Goal: Task Accomplishment & Management: Use online tool/utility

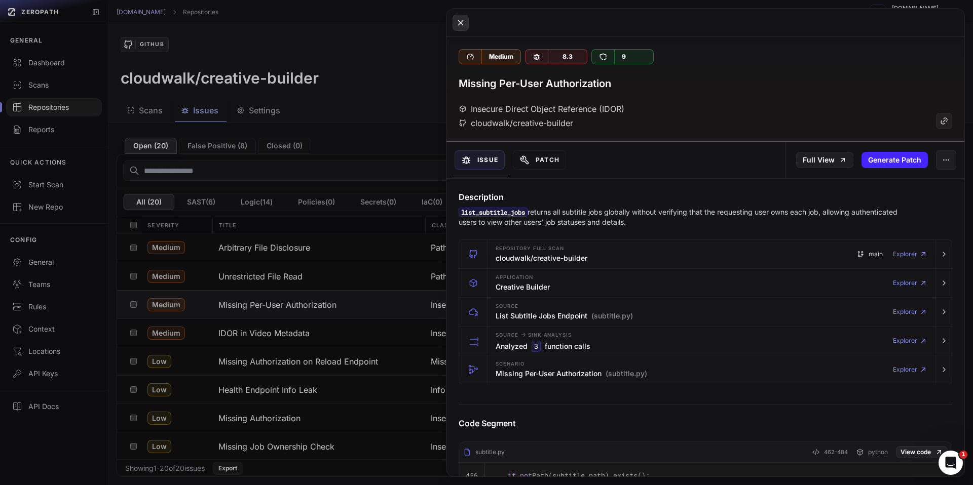
click at [458, 26] on icon at bounding box center [460, 23] width 9 height 12
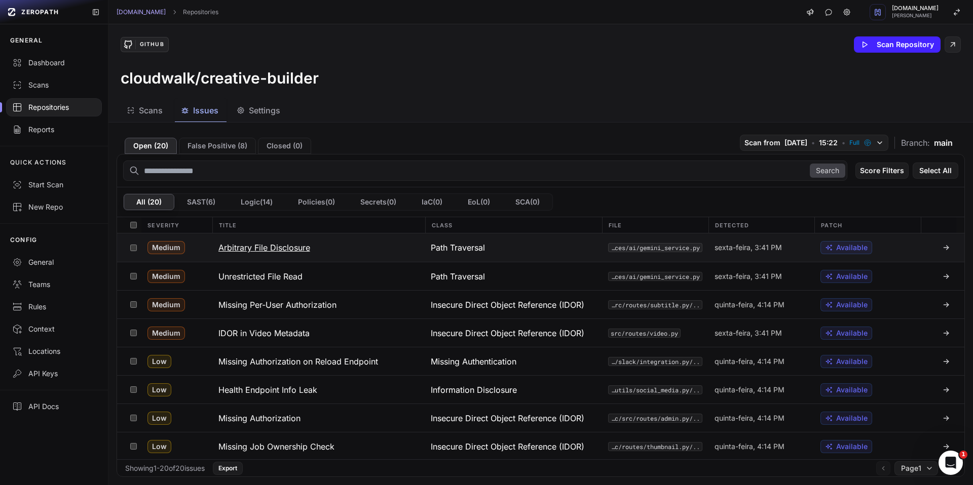
click at [836, 250] on span "Available" at bounding box center [851, 248] width 31 height 10
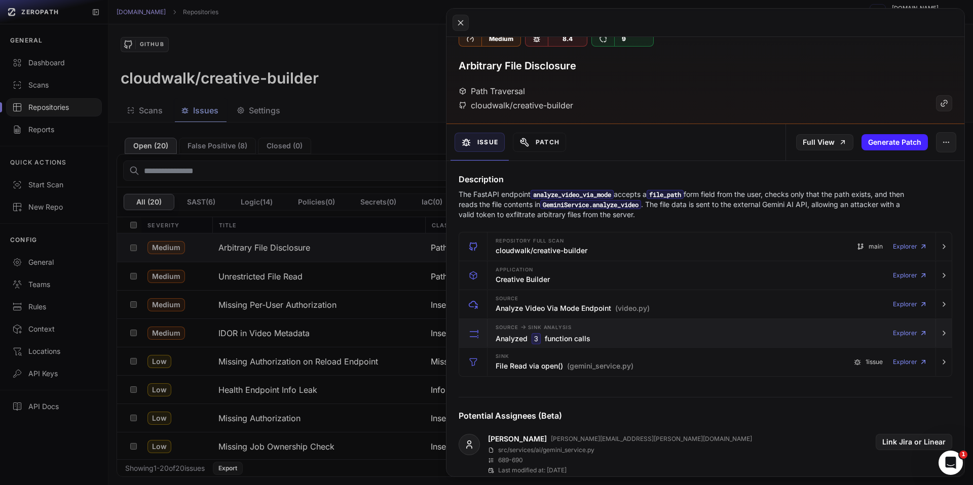
scroll to position [19, 0]
click at [616, 341] on div "Source -> Sink Analysis Analyzed 3 function calls Explorer" at bounding box center [711, 332] width 440 height 28
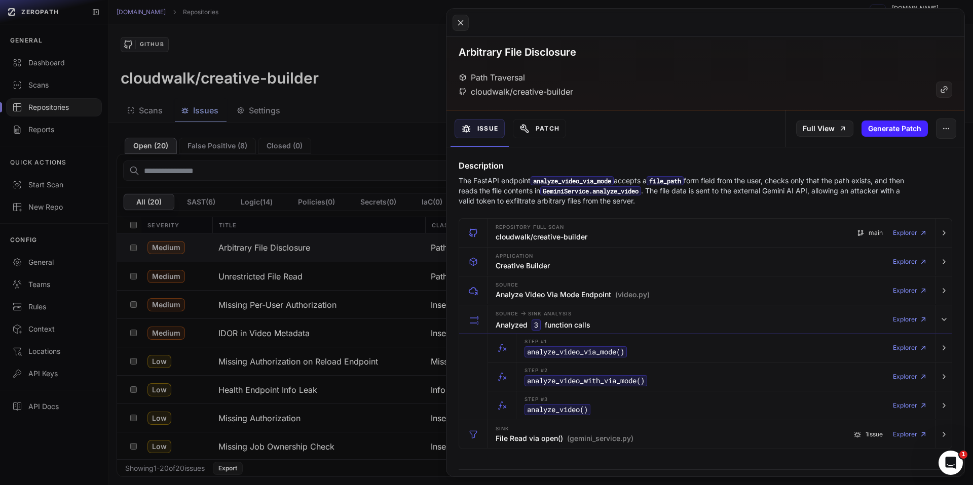
scroll to position [0, 0]
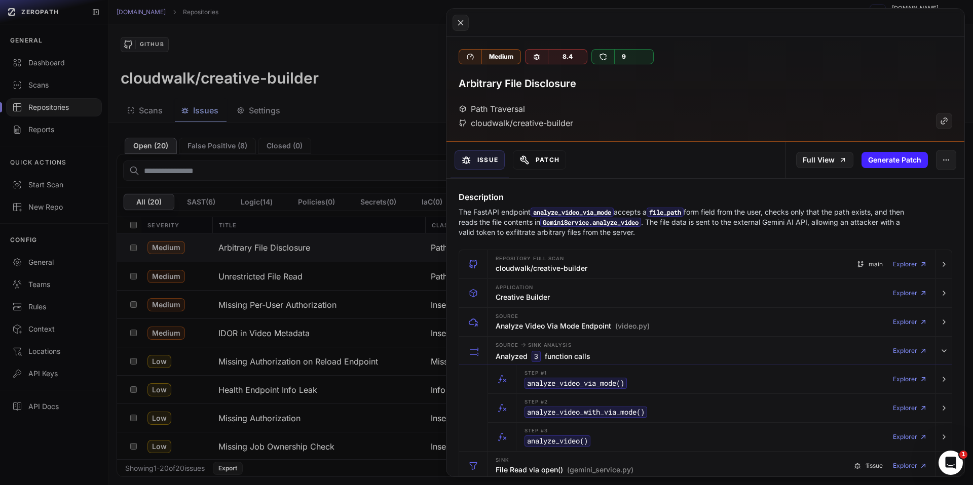
click at [548, 163] on button "Patch" at bounding box center [539, 159] width 53 height 19
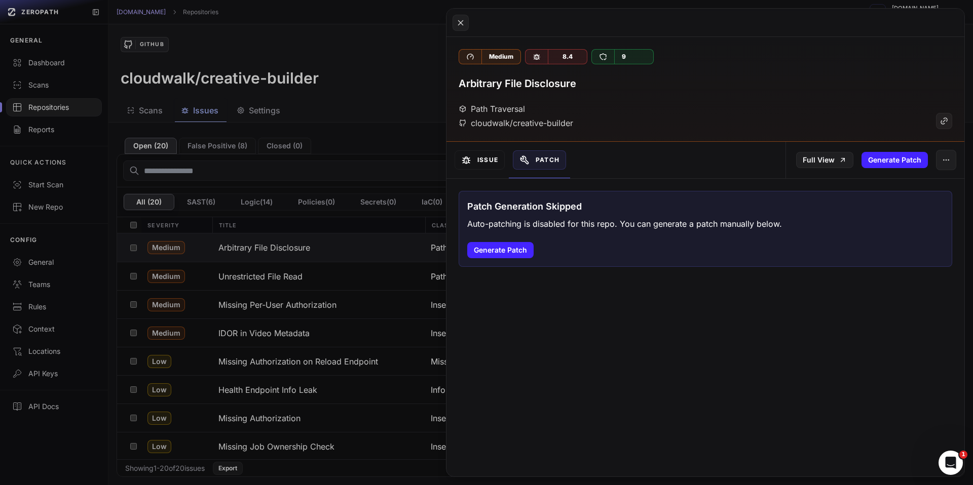
click at [486, 160] on button "Issue" at bounding box center [479, 159] width 50 height 19
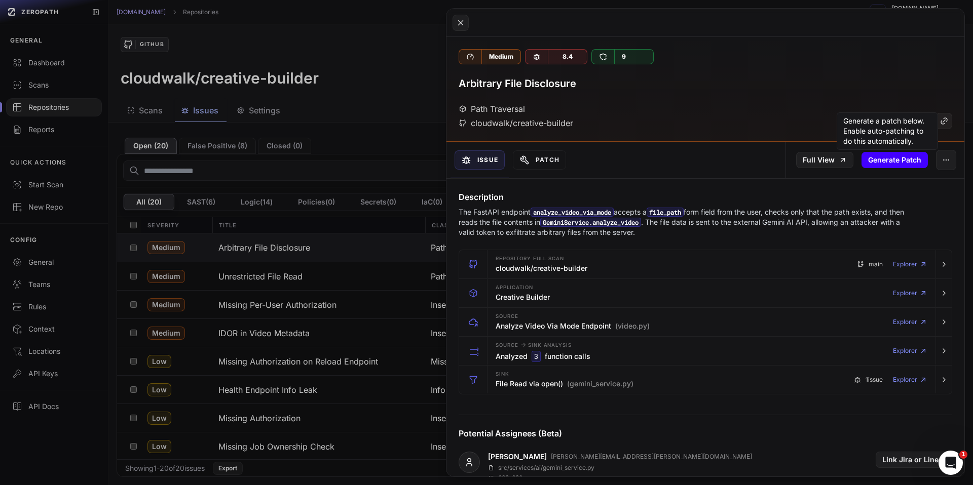
click at [897, 161] on button "Generate Patch" at bounding box center [894, 160] width 66 height 16
click at [551, 164] on button "Patch" at bounding box center [539, 159] width 53 height 19
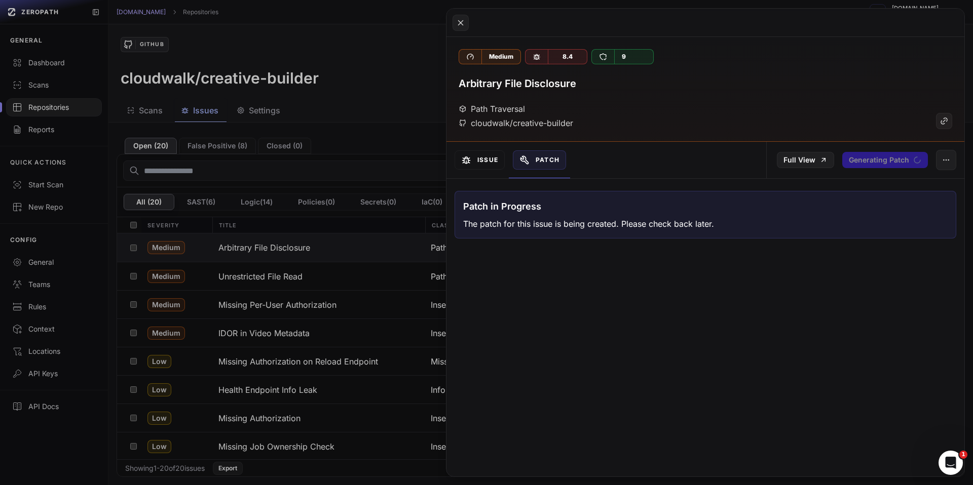
click at [480, 158] on button "Issue" at bounding box center [479, 159] width 50 height 19
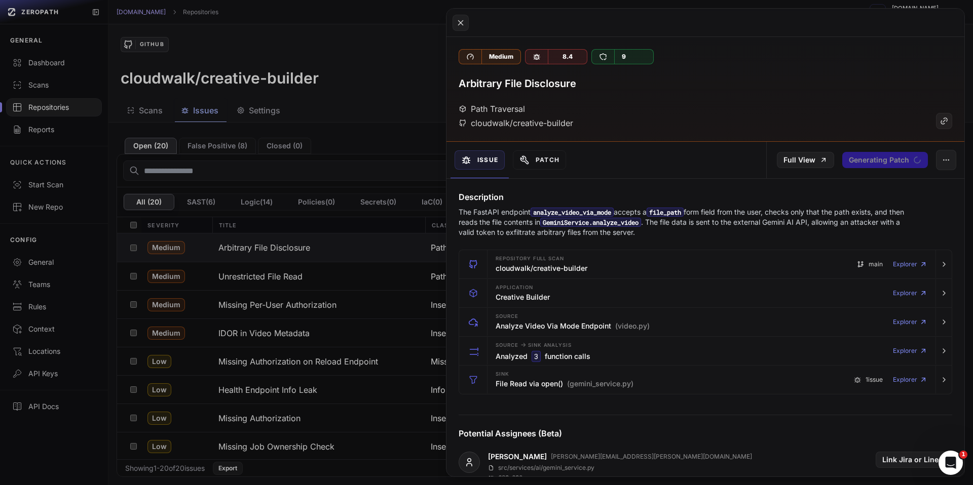
click at [372, 146] on button at bounding box center [486, 242] width 973 height 485
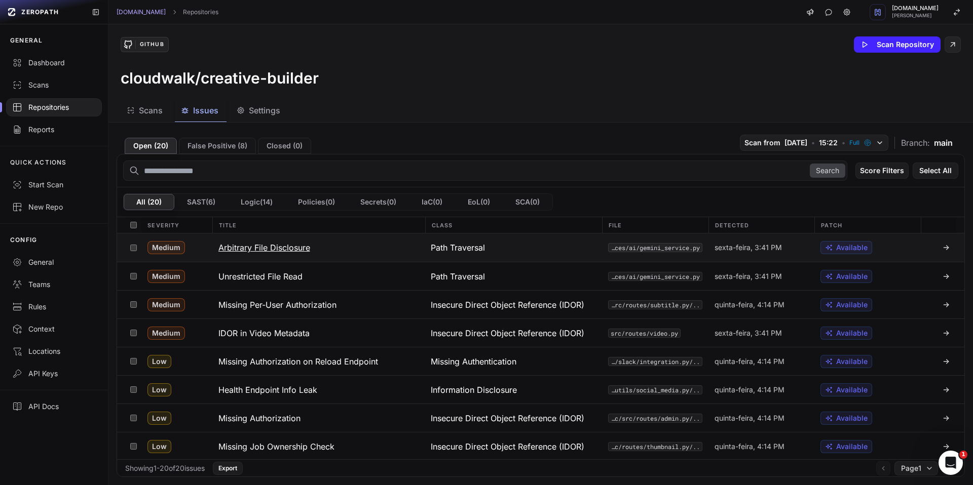
click at [516, 254] on div "Path Traversal" at bounding box center [513, 248] width 177 height 28
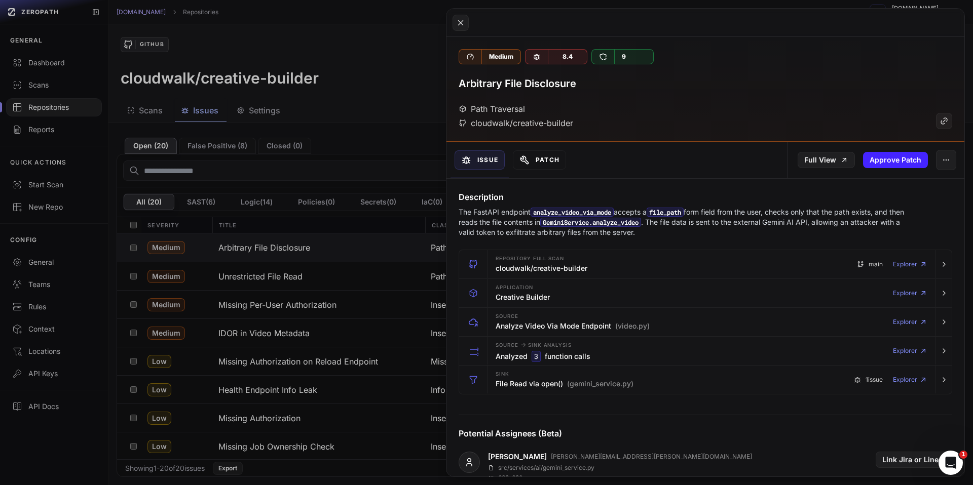
click at [526, 164] on icon at bounding box center [524, 160] width 10 height 10
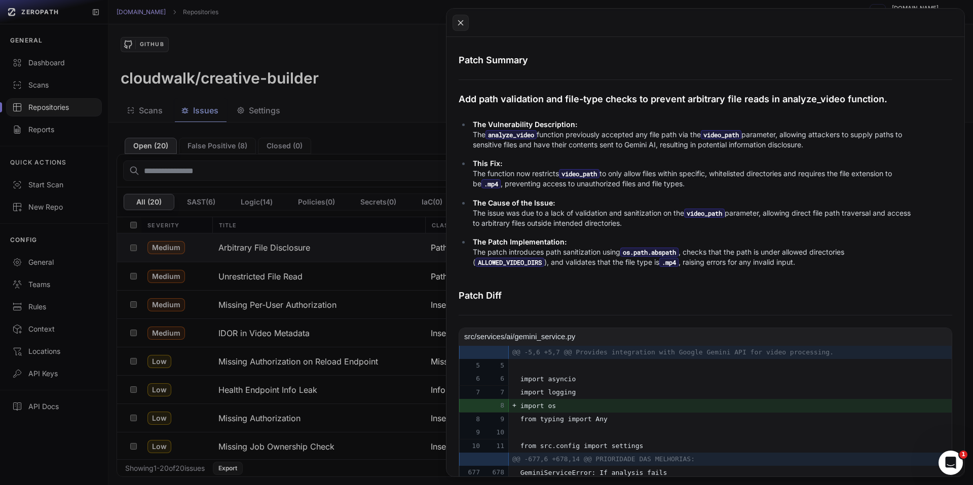
scroll to position [224, 0]
